Goal: Complete application form: Complete application form

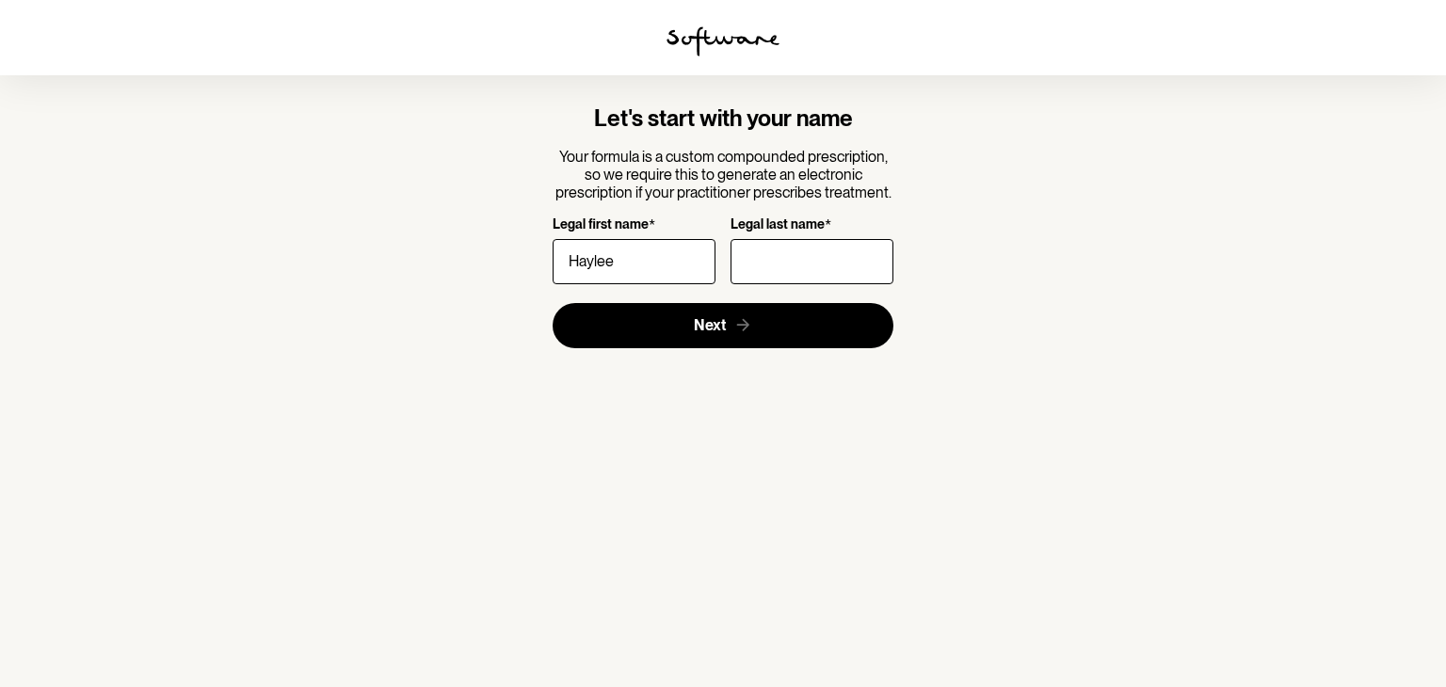
type input "Haylee"
type input "[PERSON_NAME]"
click at [519, 419] on section "Let's start with your name Your formula is a custom compounded prescription, so…" at bounding box center [723, 343] width 1446 height 687
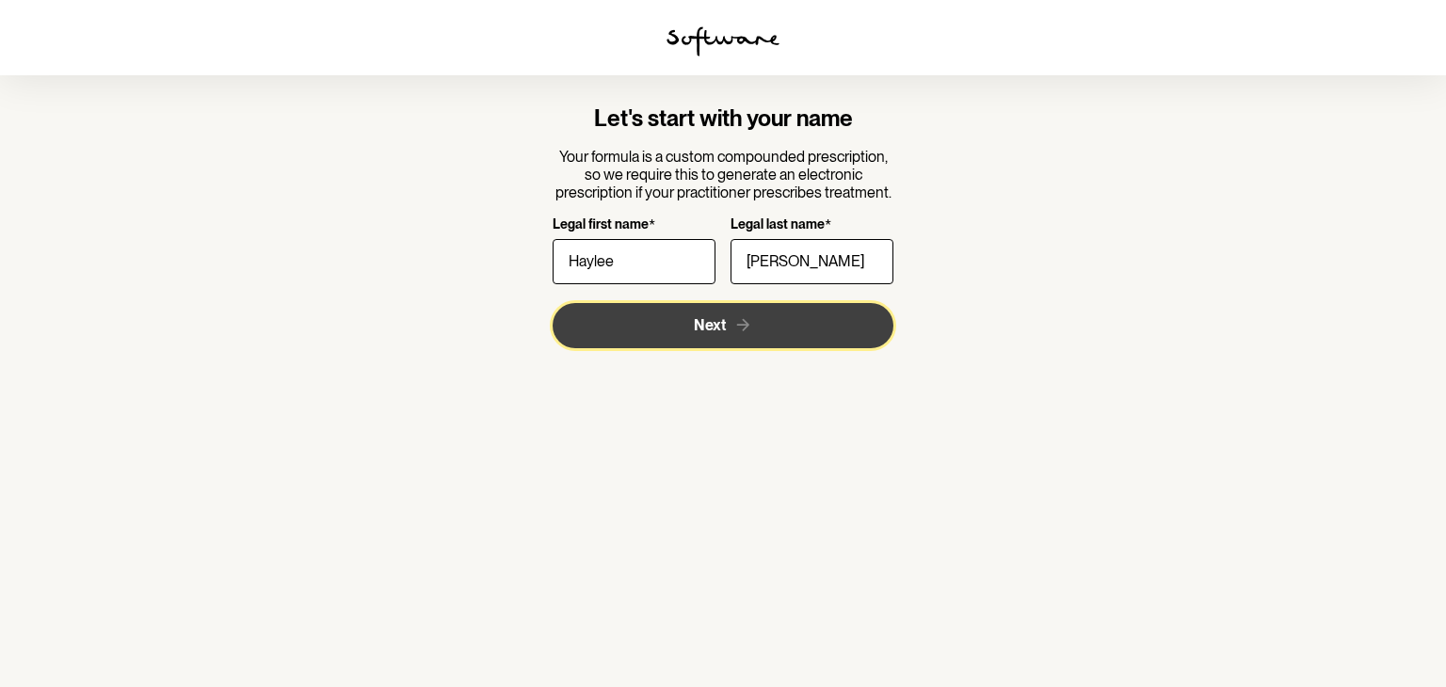
click at [688, 337] on button "Next" at bounding box center [724, 325] width 342 height 45
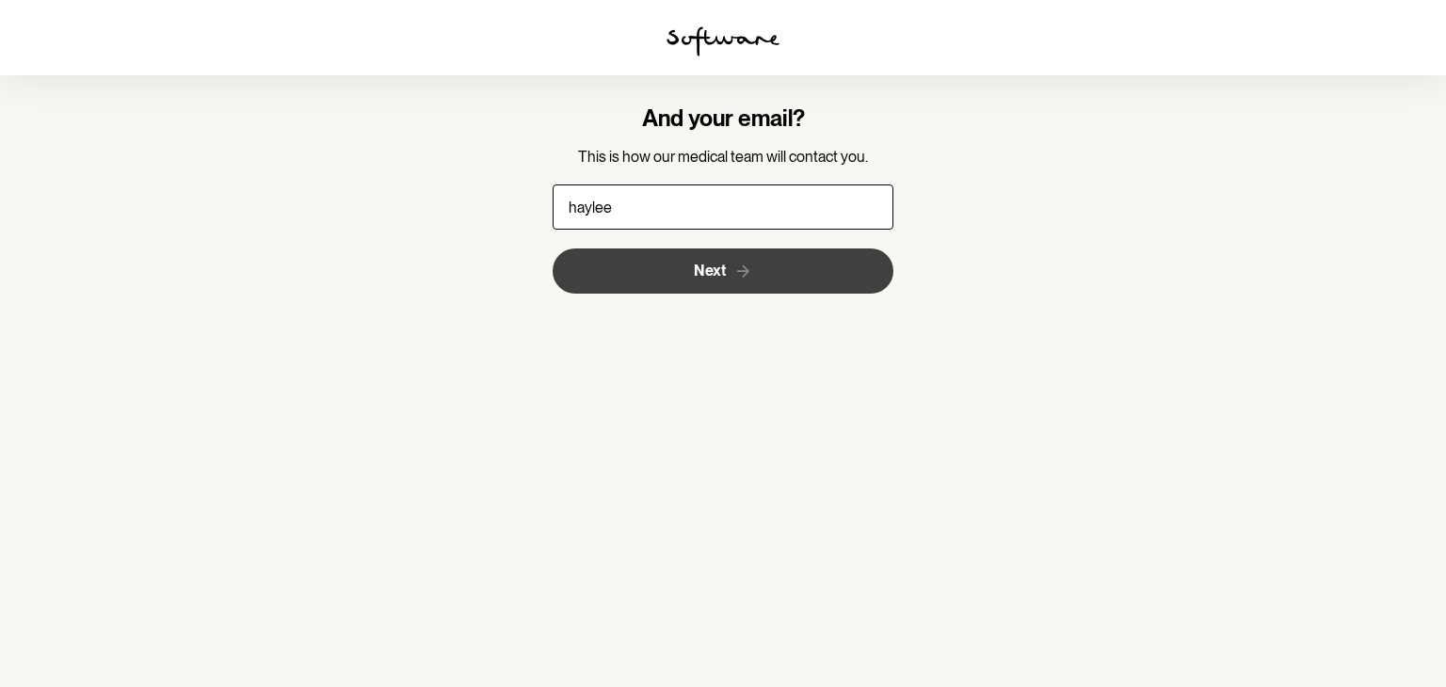
type input "[EMAIL_ADDRESS][PERSON_NAME][DOMAIN_NAME]"
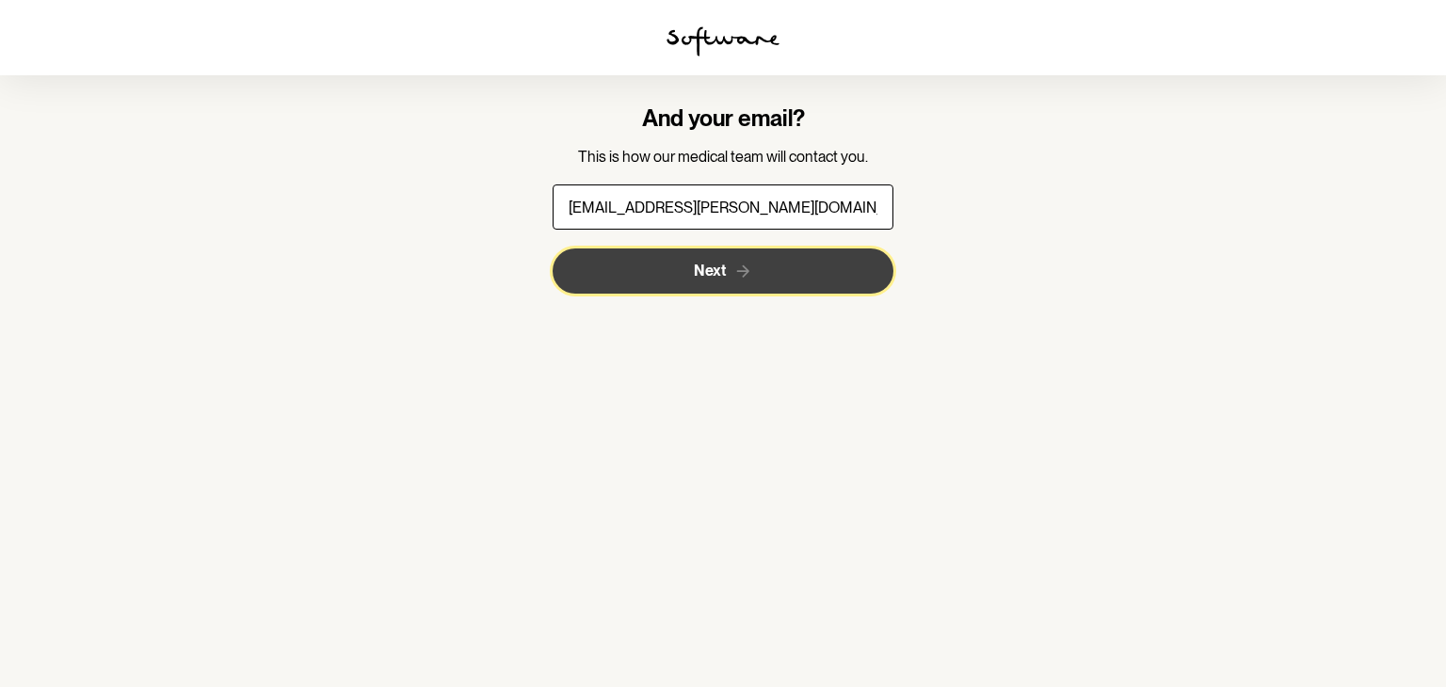
click at [787, 270] on button "Next" at bounding box center [724, 271] width 342 height 45
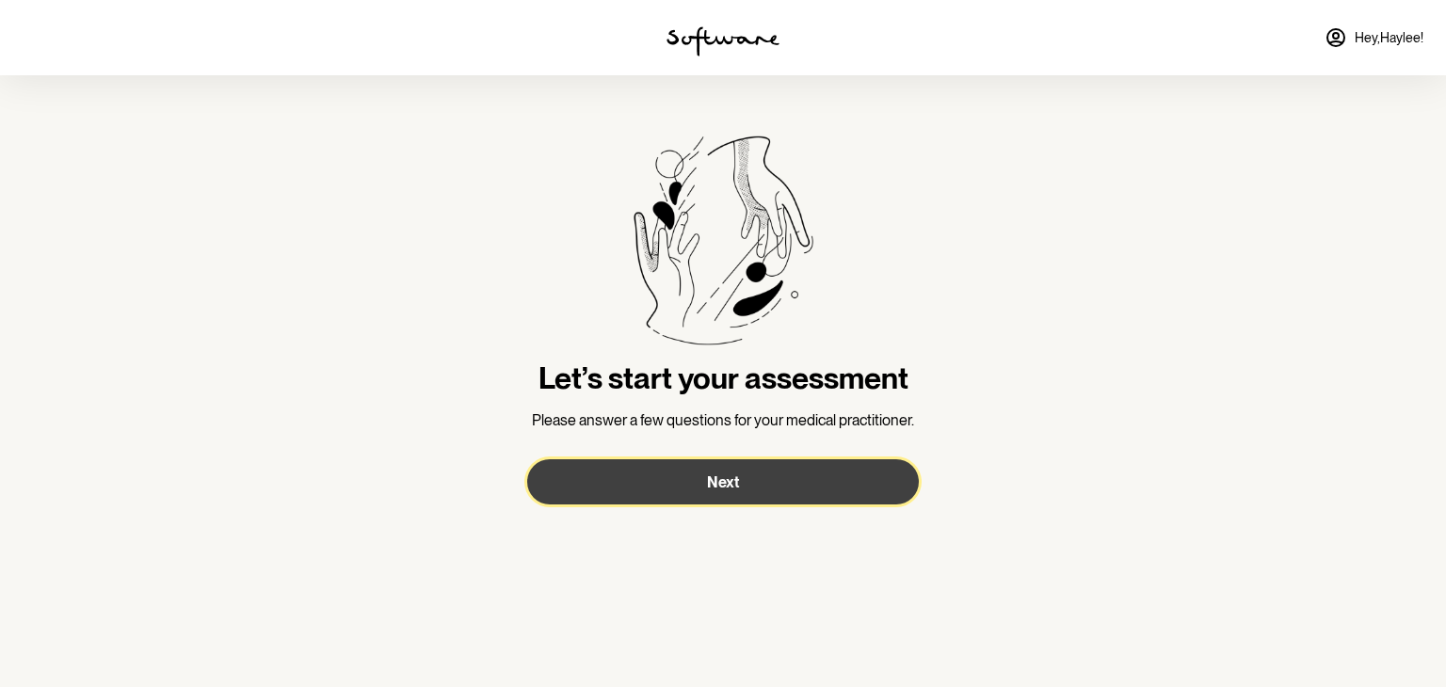
click at [644, 476] on button "Next" at bounding box center [723, 481] width 392 height 45
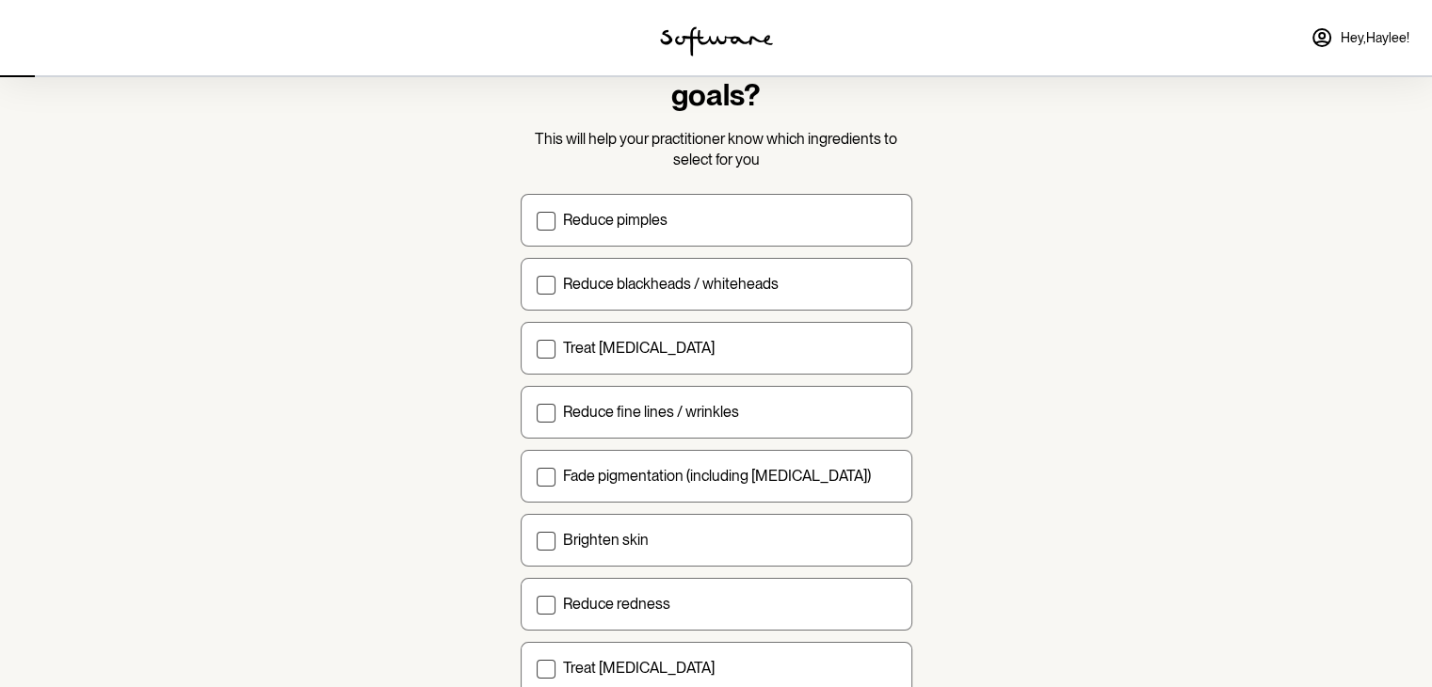
scroll to position [188, 0]
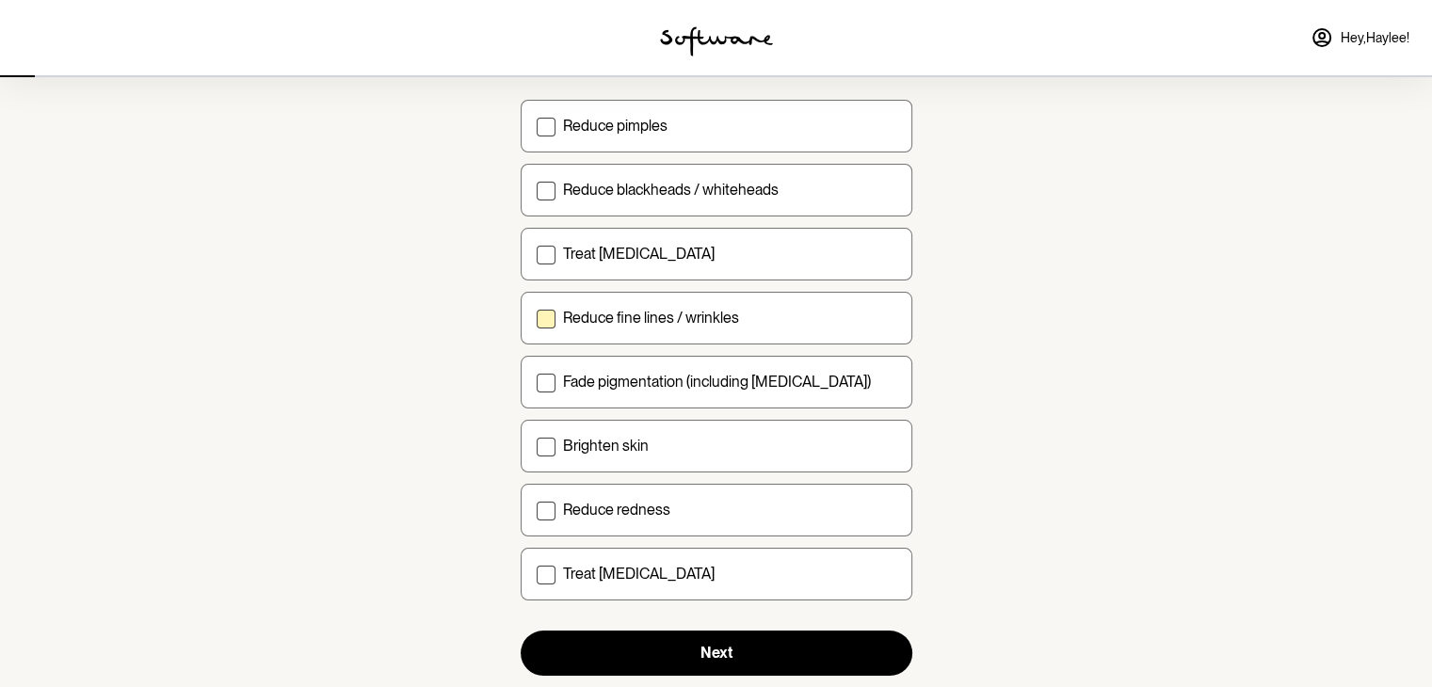
click at [662, 335] on label "Reduce fine lines / wrinkles" at bounding box center [717, 318] width 392 height 53
click at [537, 318] on input "Reduce fine lines / wrinkles" at bounding box center [536, 317] width 1 height 1
checkbox input "true"
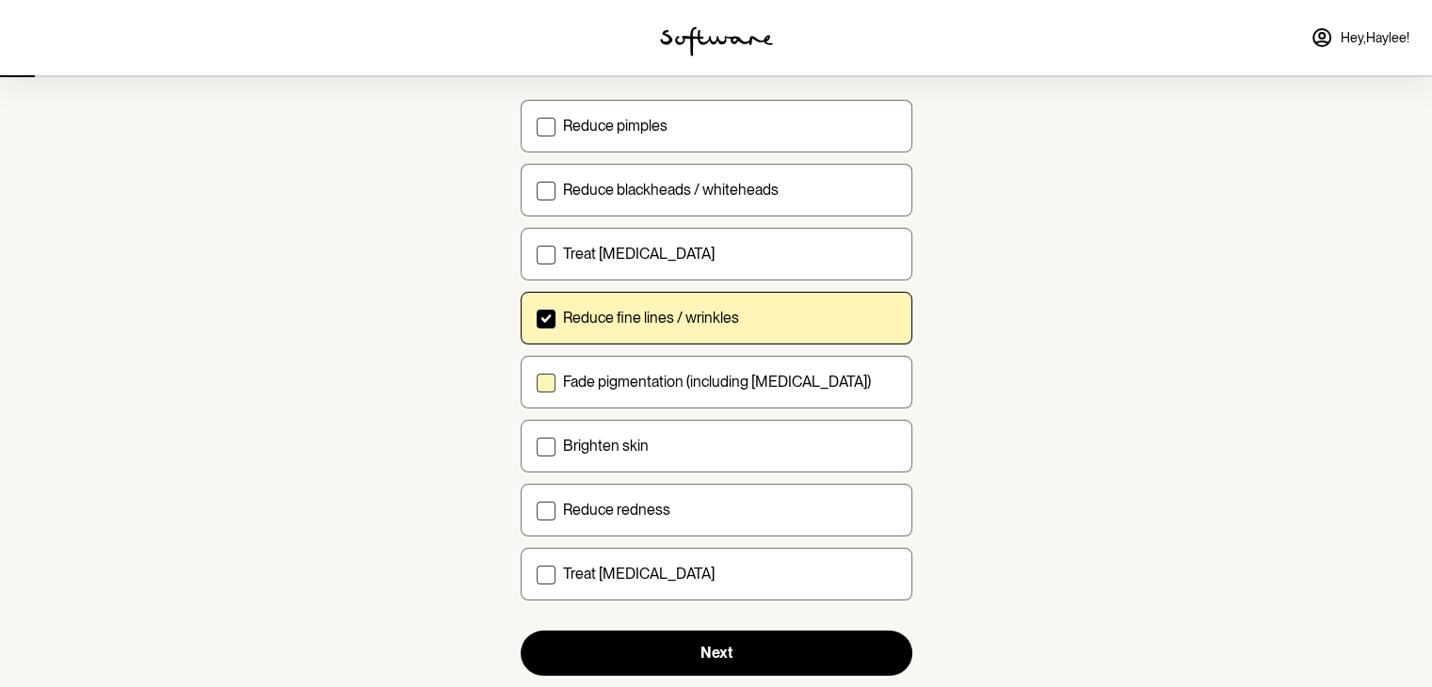
click at [889, 391] on label "Fade pigmentation (including [MEDICAL_DATA])" at bounding box center [717, 382] width 392 height 53
click at [537, 382] on input "Fade pigmentation (including [MEDICAL_DATA])" at bounding box center [536, 381] width 1 height 1
checkbox input "true"
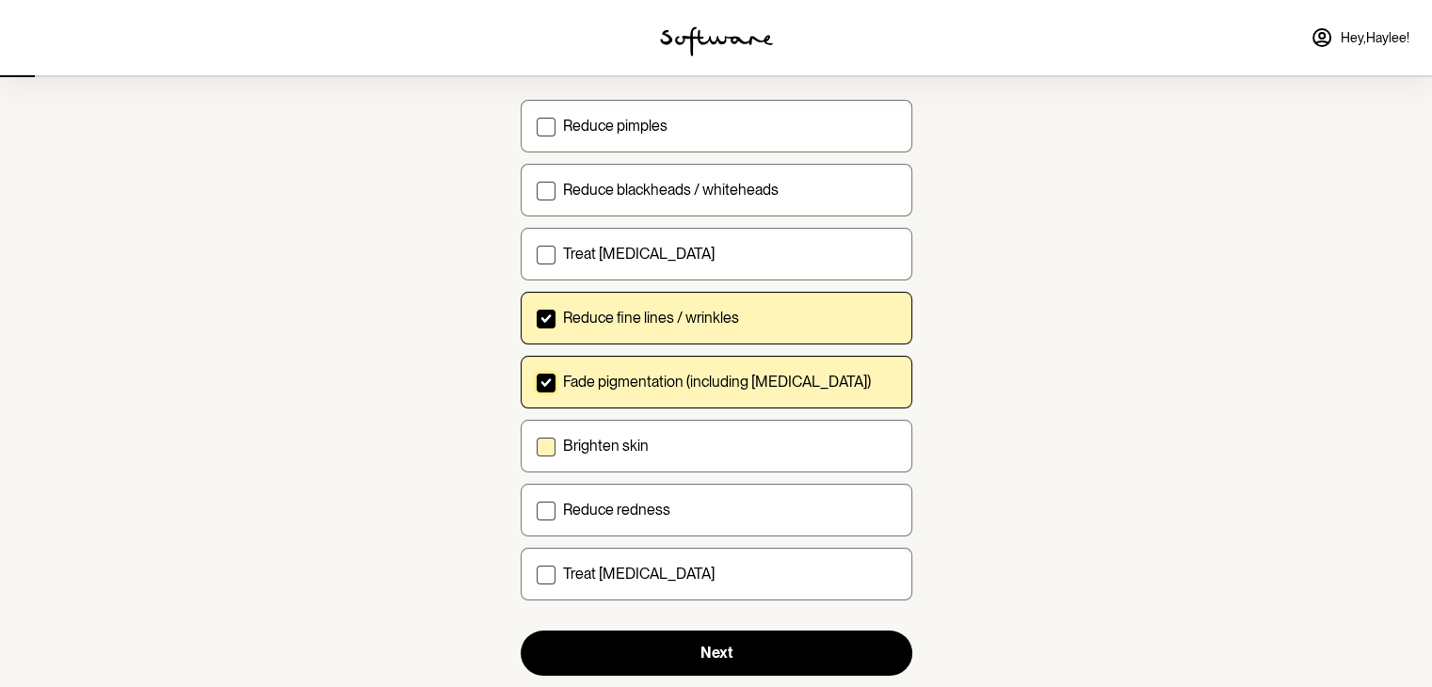
click at [874, 447] on div "Brighten skin" at bounding box center [729, 446] width 333 height 18
click at [537, 446] on input "Brighten skin" at bounding box center [536, 445] width 1 height 1
checkbox input "true"
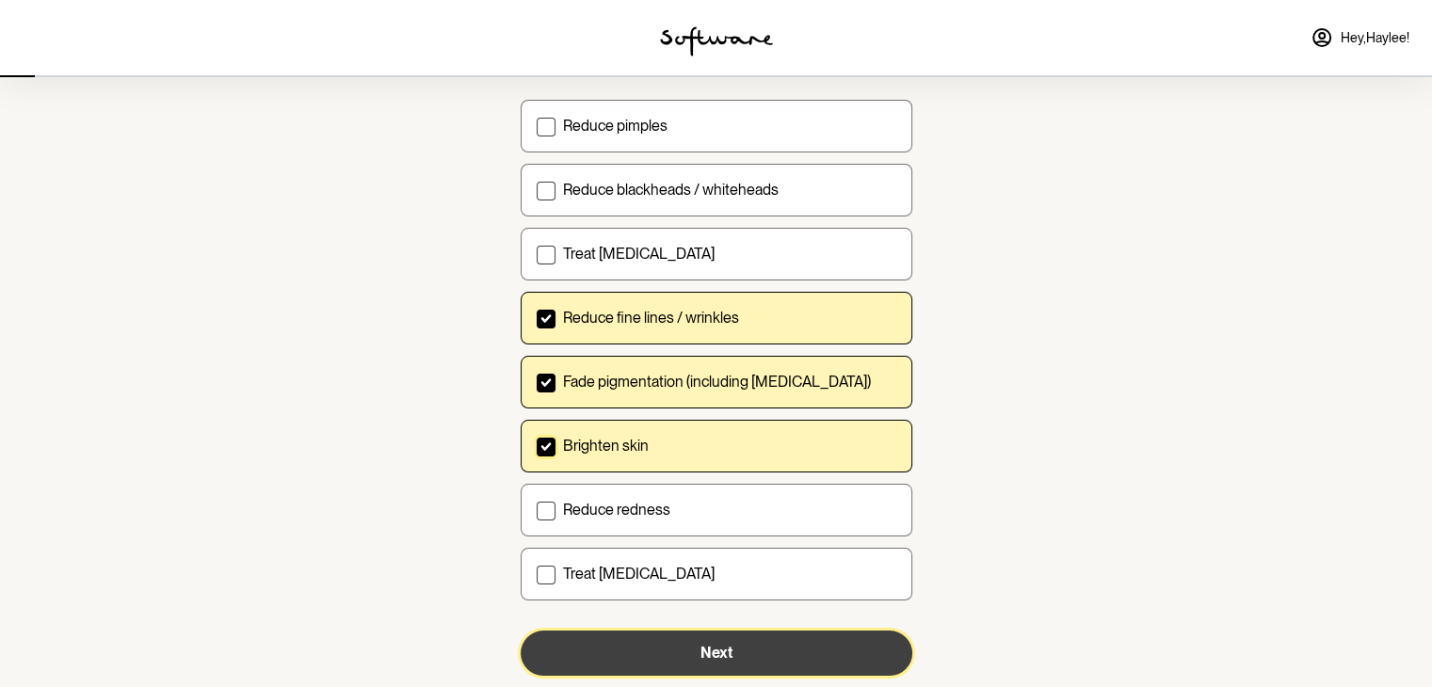
click at [844, 632] on button "Next" at bounding box center [717, 653] width 392 height 45
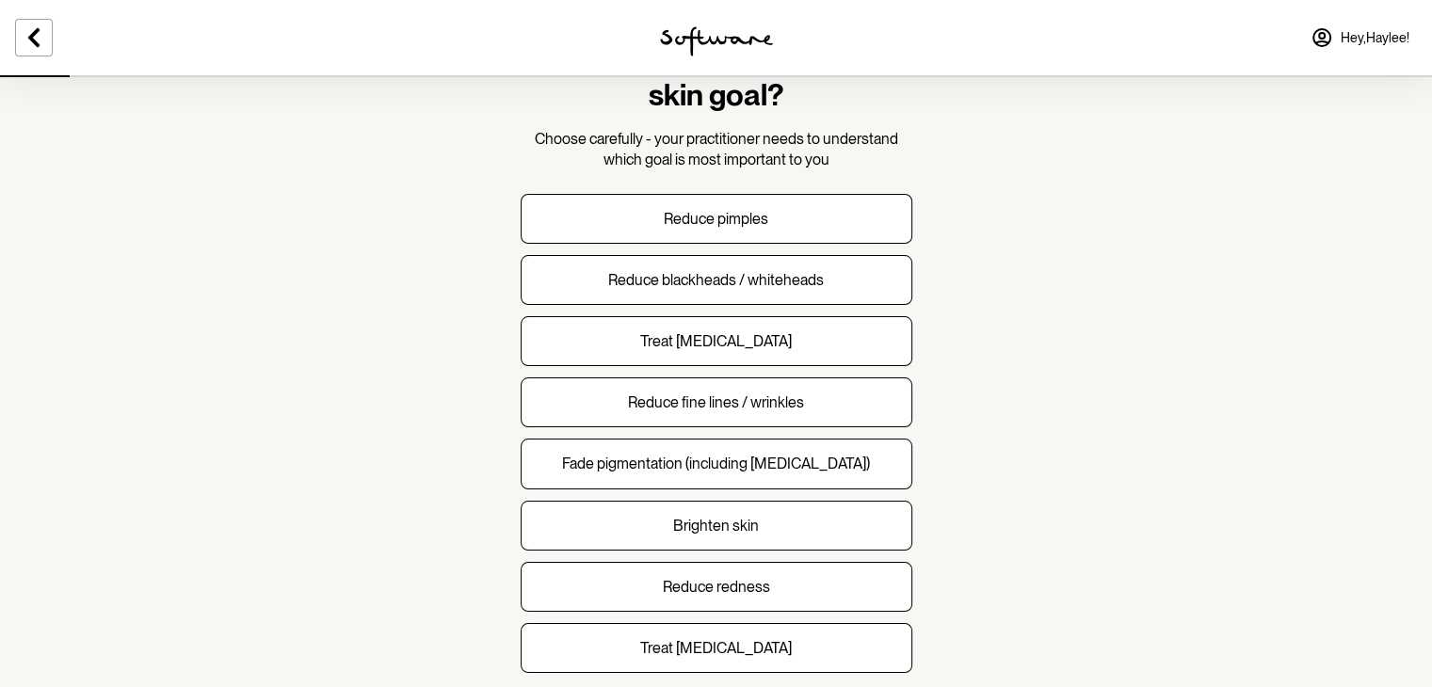
scroll to position [168, 0]
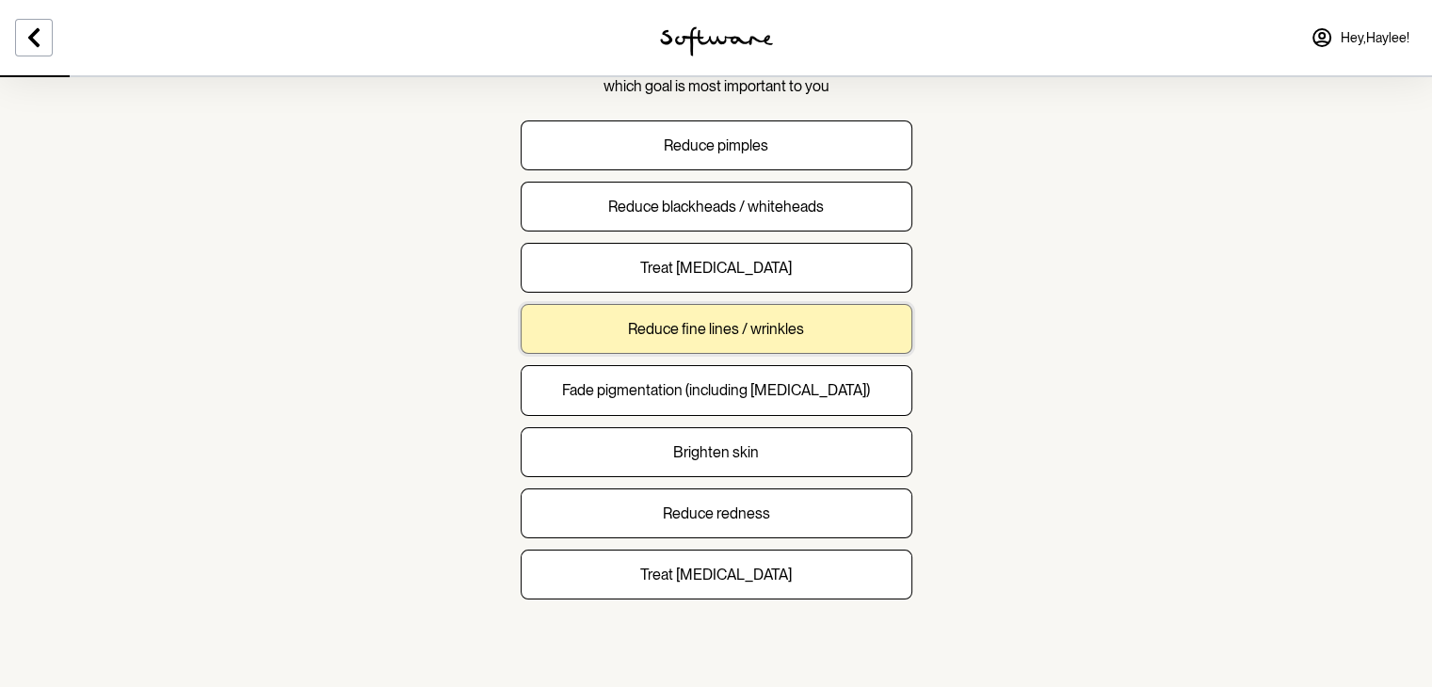
click at [798, 310] on button "Reduce fine lines / wrinkles" at bounding box center [717, 329] width 392 height 50
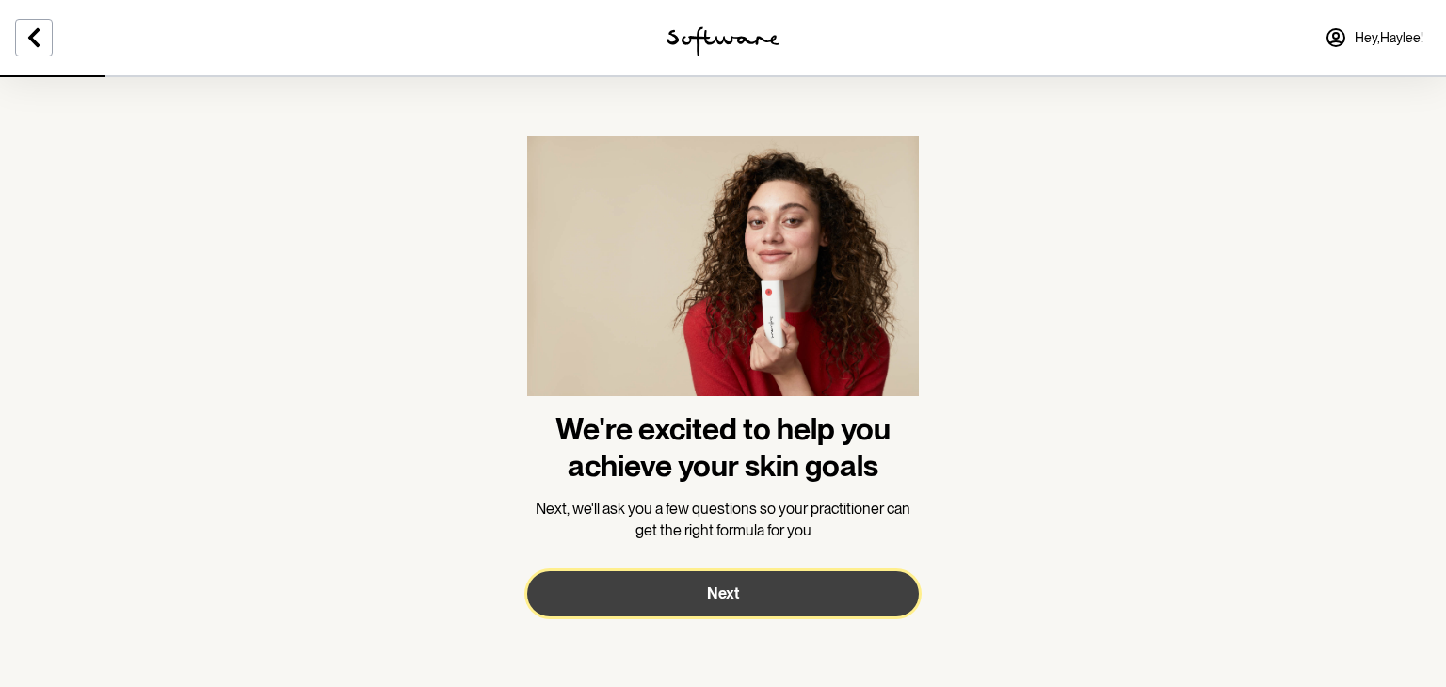
click at [787, 574] on button "Next" at bounding box center [723, 593] width 392 height 45
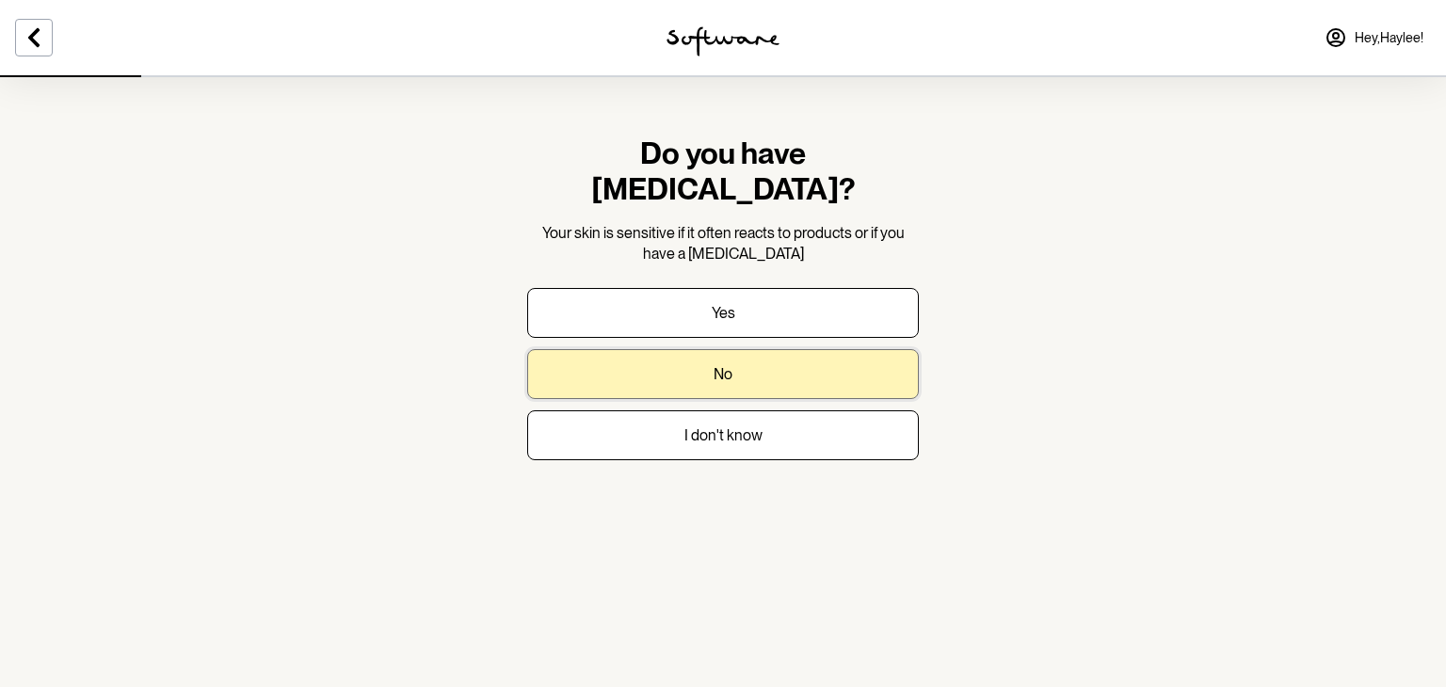
click at [829, 359] on button "No" at bounding box center [723, 374] width 392 height 50
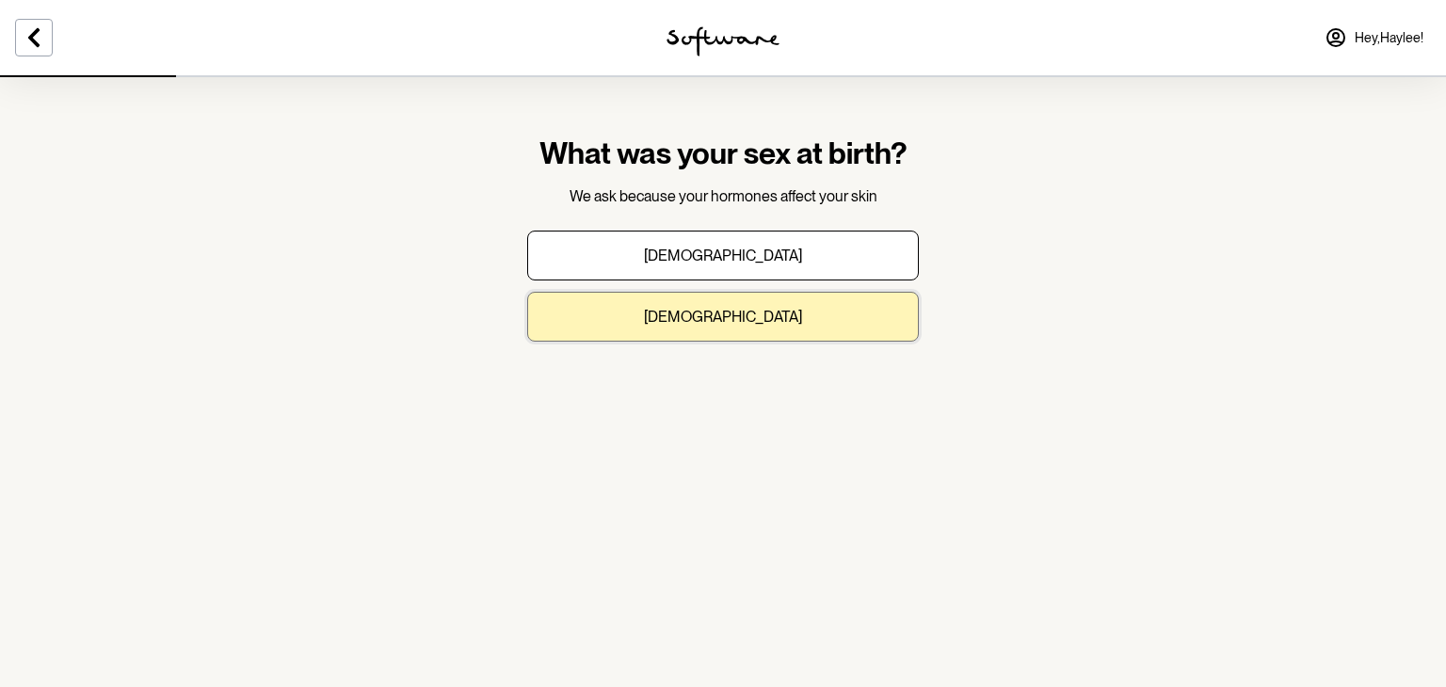
click at [798, 316] on button "[DEMOGRAPHIC_DATA]" at bounding box center [723, 317] width 392 height 50
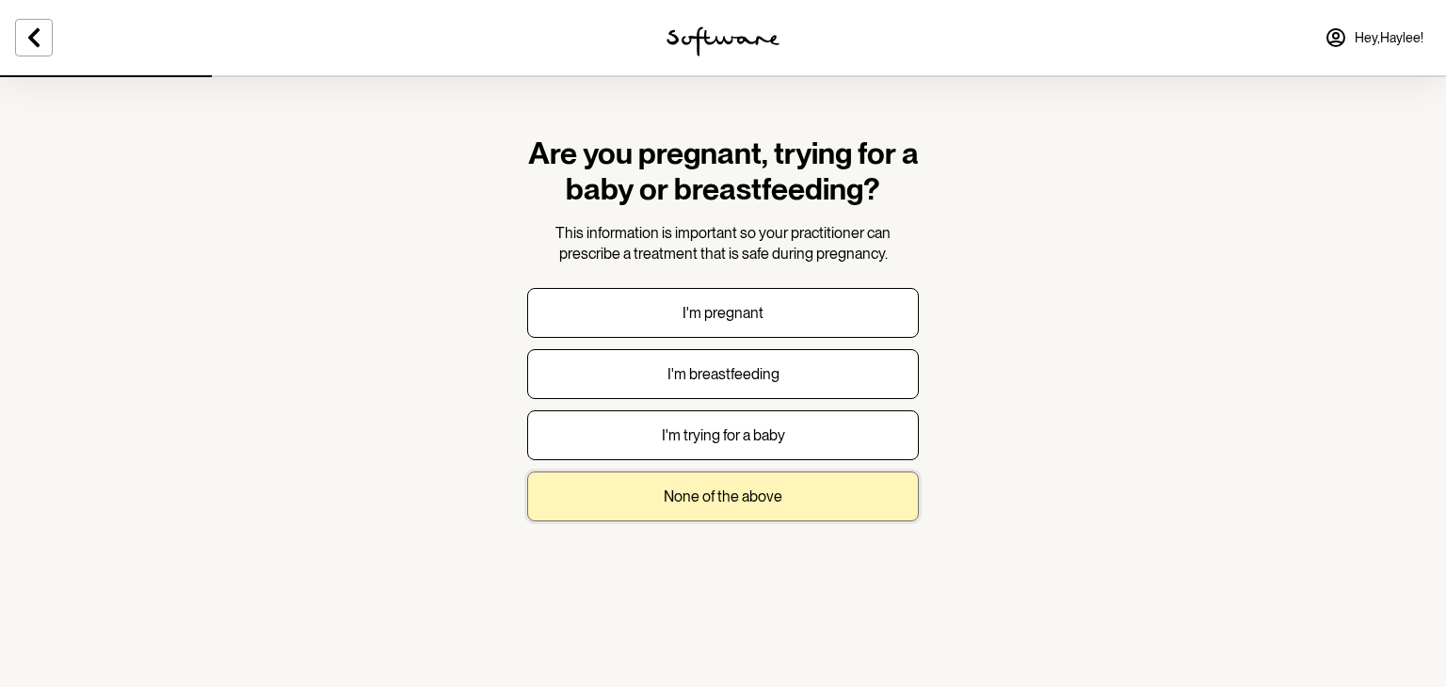
click at [849, 482] on button "None of the above" at bounding box center [723, 497] width 392 height 50
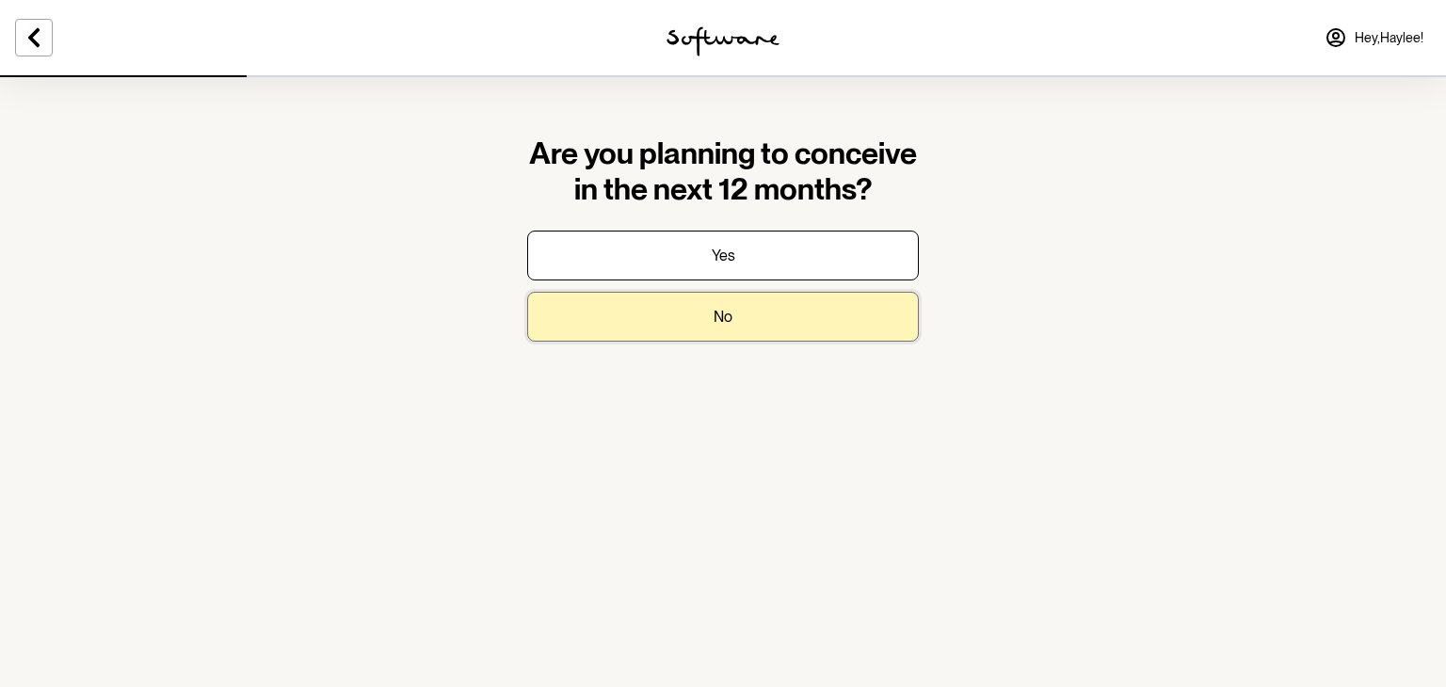
click at [798, 299] on button "No" at bounding box center [723, 317] width 392 height 50
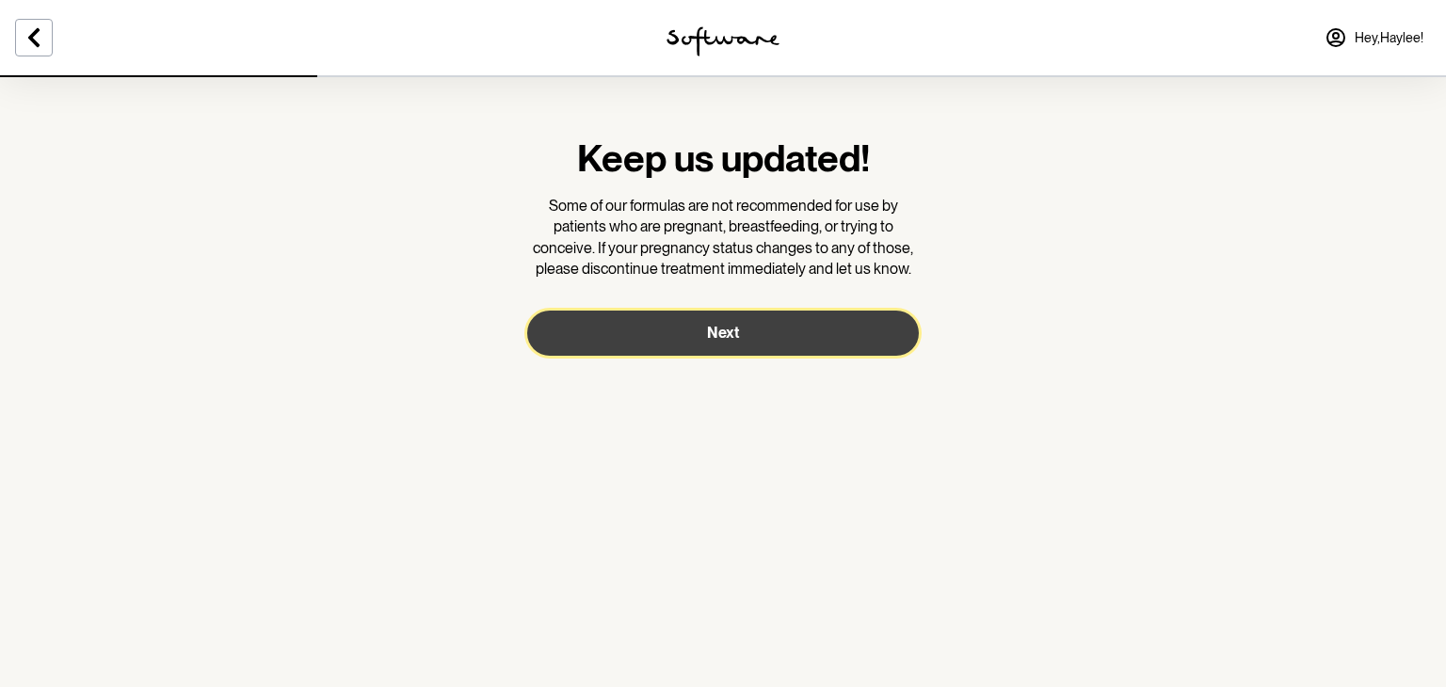
click at [843, 327] on button "Next" at bounding box center [723, 333] width 392 height 45
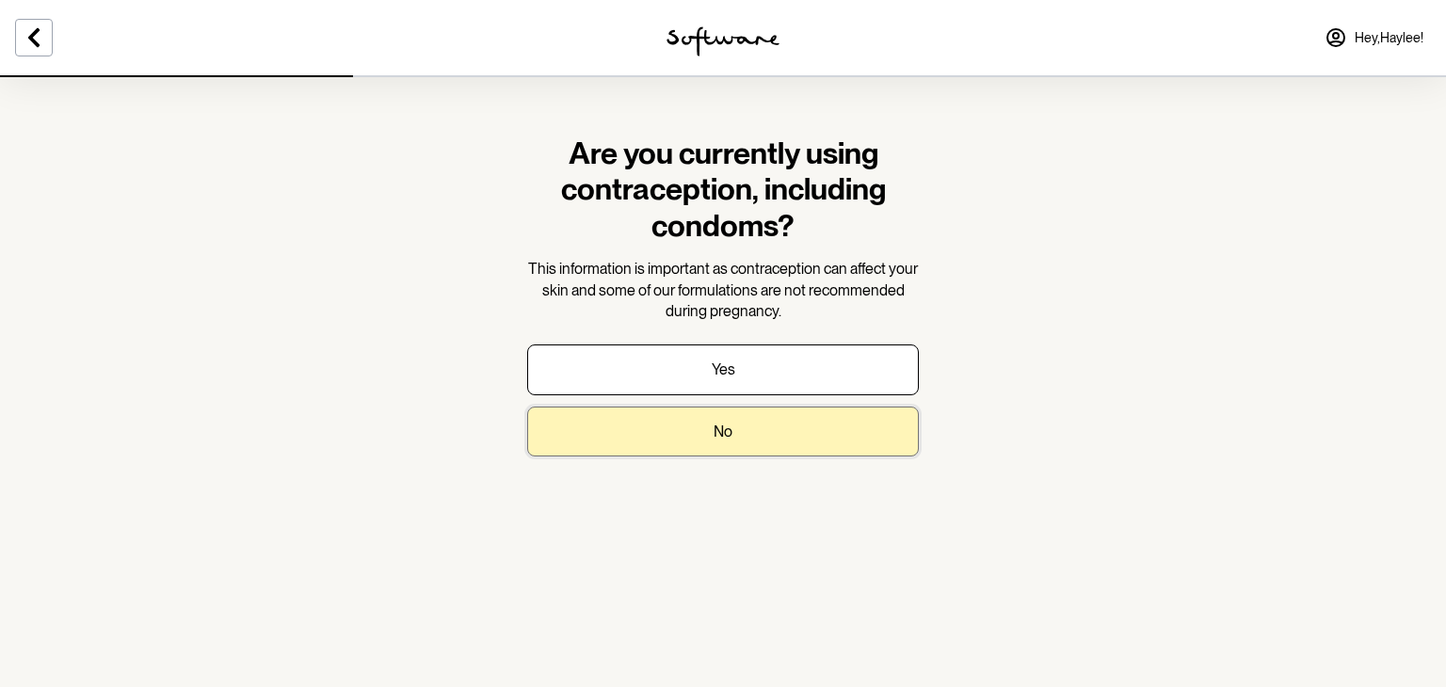
click at [880, 436] on button "No" at bounding box center [723, 432] width 392 height 50
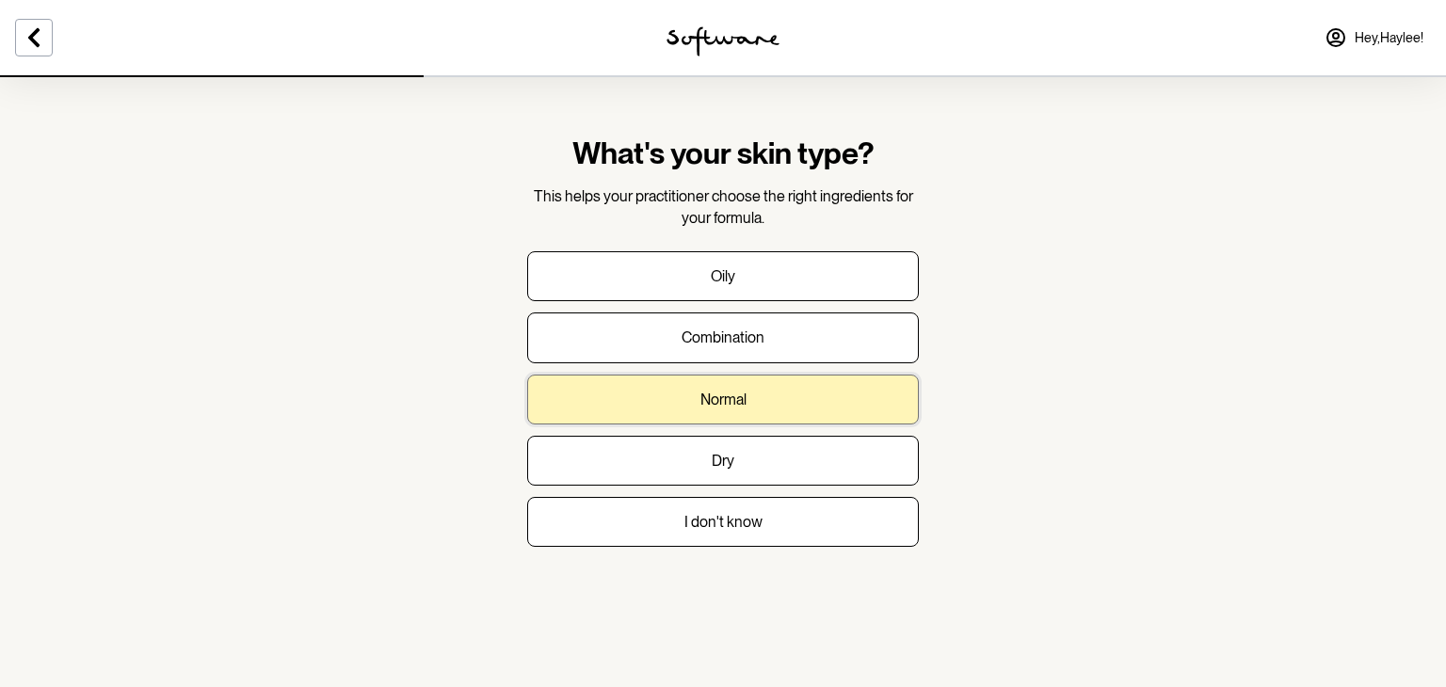
click at [863, 411] on button "Normal" at bounding box center [723, 400] width 392 height 50
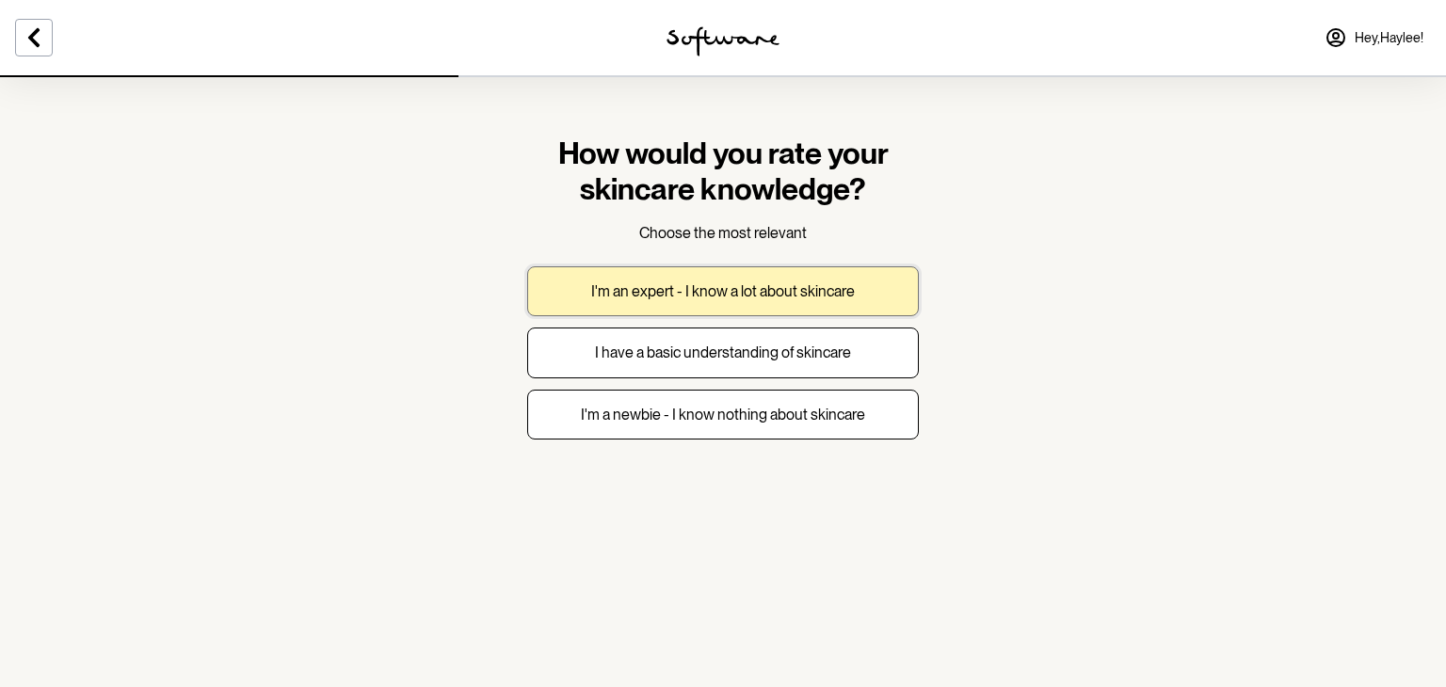
click at [877, 294] on button "I'm an expert - I know a lot about skincare" at bounding box center [723, 291] width 392 height 50
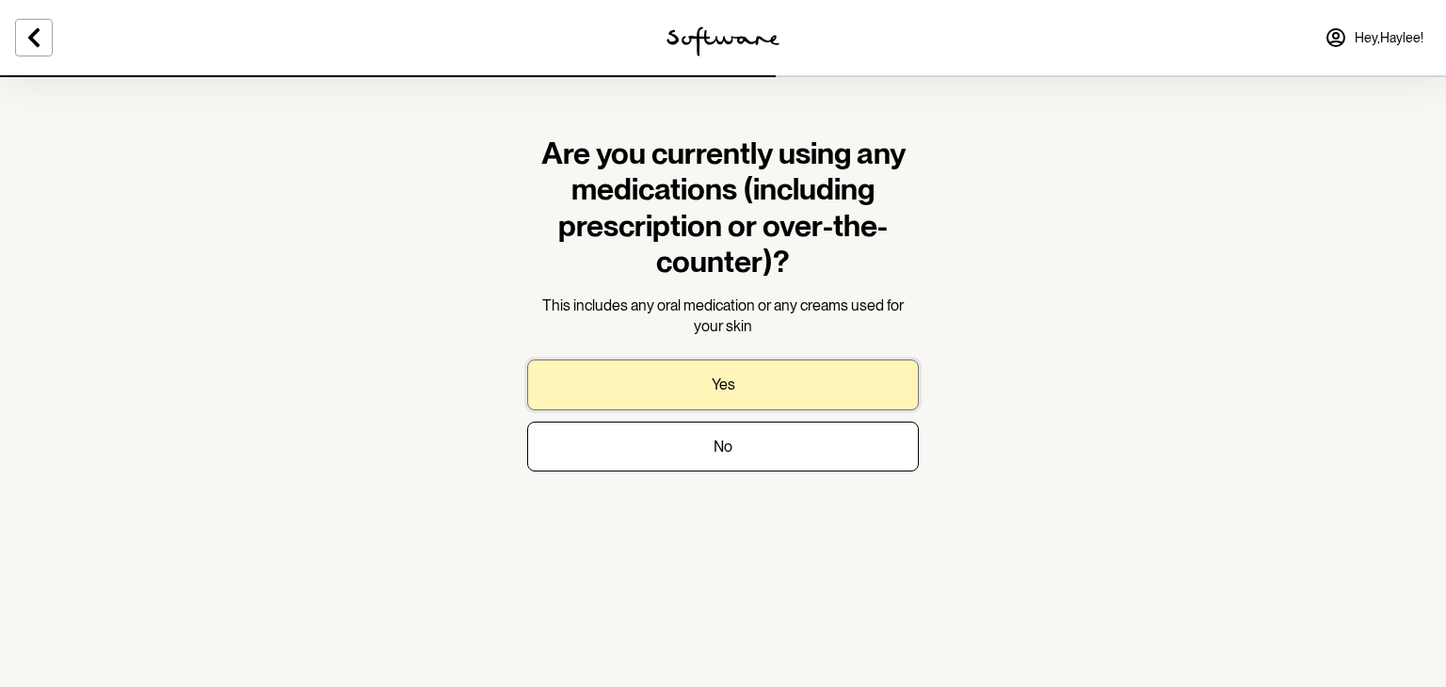
click at [872, 374] on button "Yes" at bounding box center [723, 385] width 392 height 50
